Goal: Transaction & Acquisition: Purchase product/service

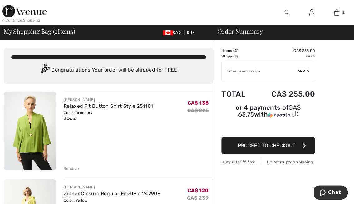
click at [287, 11] on img at bounding box center [287, 13] width 5 height 8
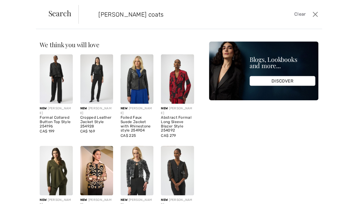
type input "[PERSON_NAME] coats"
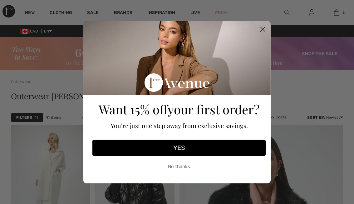
checkbox input "true"
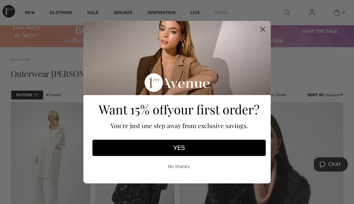
scroll to position [25, 0]
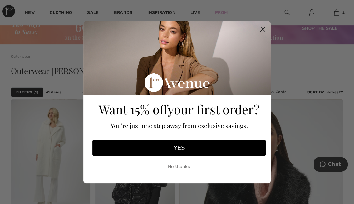
drag, startPoint x: 262, startPoint y: 27, endPoint x: 263, endPoint y: 35, distance: 8.5
click at [262, 27] on circle "Close dialog" at bounding box center [263, 29] width 10 height 10
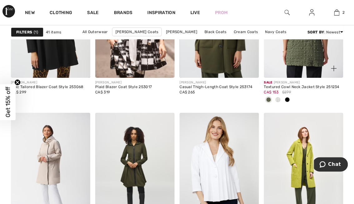
scroll to position [863, 0]
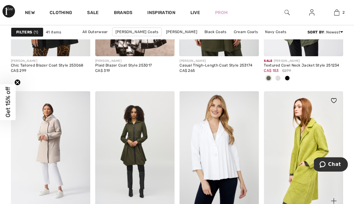
click at [313, 136] on img at bounding box center [303, 150] width 79 height 119
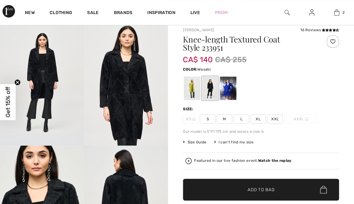
click at [191, 87] on div at bounding box center [192, 88] width 16 height 23
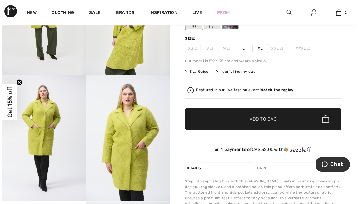
scroll to position [124, 0]
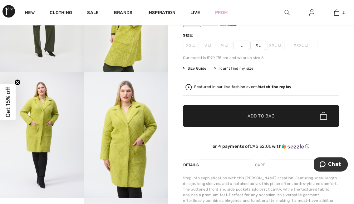
click at [274, 86] on strong "Watch the replay" at bounding box center [275, 87] width 33 height 4
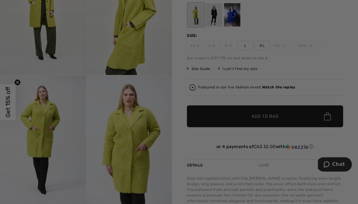
scroll to position [0, 0]
